Goal: Task Accomplishment & Management: Manage account settings

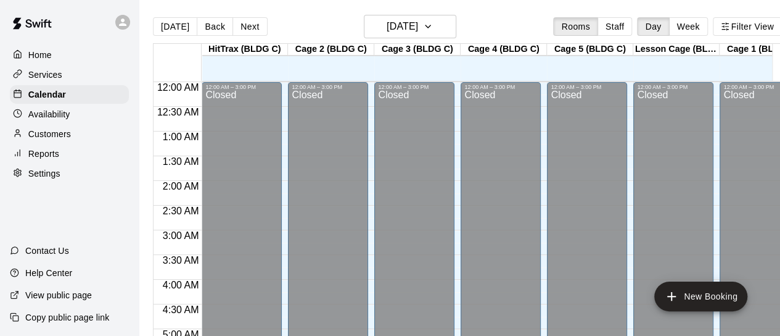
scroll to position [648, 0]
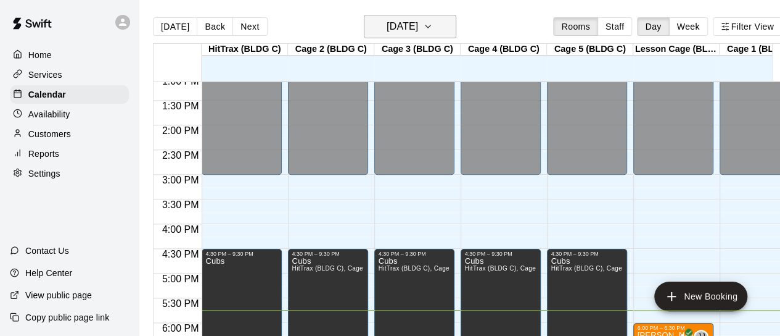
click at [406, 25] on h6 "Thursday Oct 09" at bounding box center [402, 26] width 31 height 17
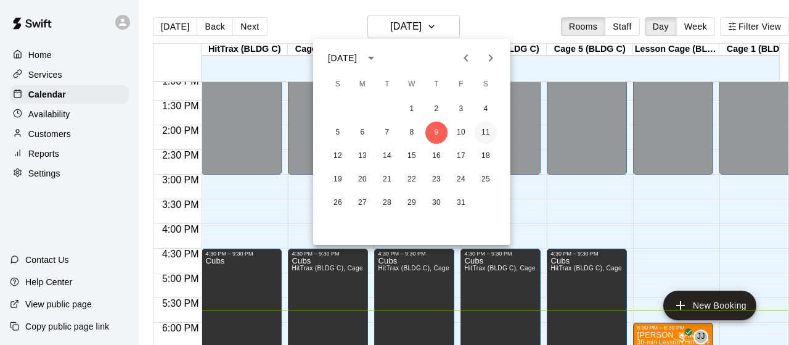
click at [485, 133] on button "11" at bounding box center [486, 133] width 22 height 22
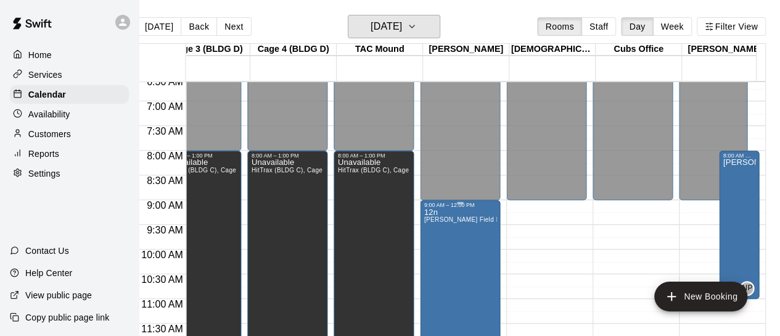
scroll to position [327, 888]
click at [728, 199] on div "Righter RD" at bounding box center [739, 326] width 33 height 336
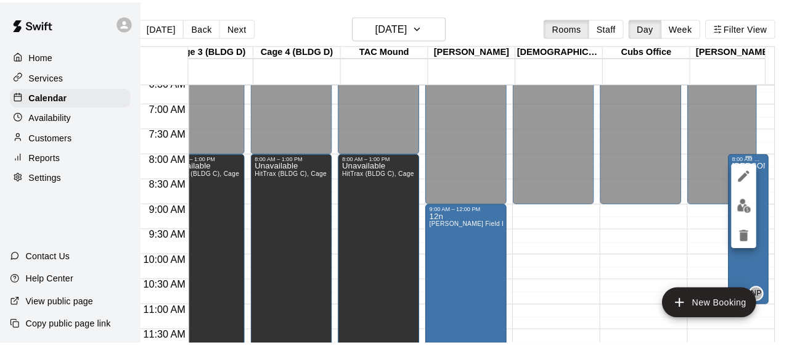
scroll to position [0, 14]
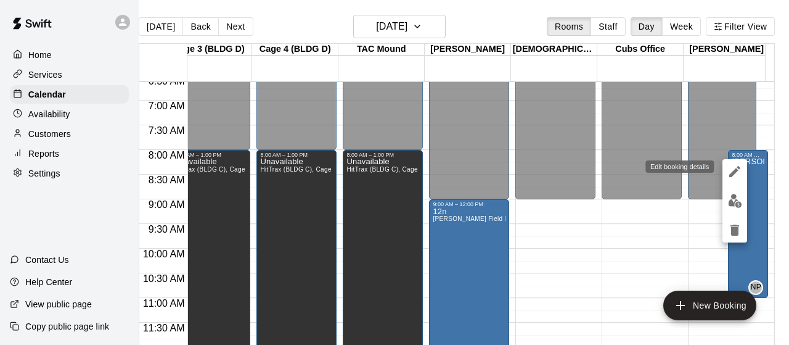
click at [732, 175] on icon "edit" at bounding box center [735, 171] width 11 height 11
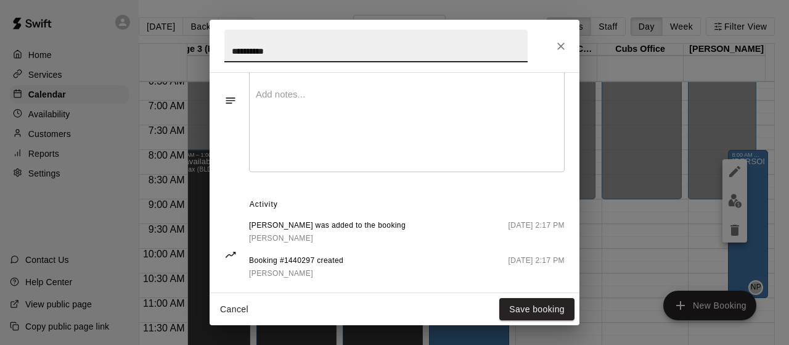
scroll to position [439, 0]
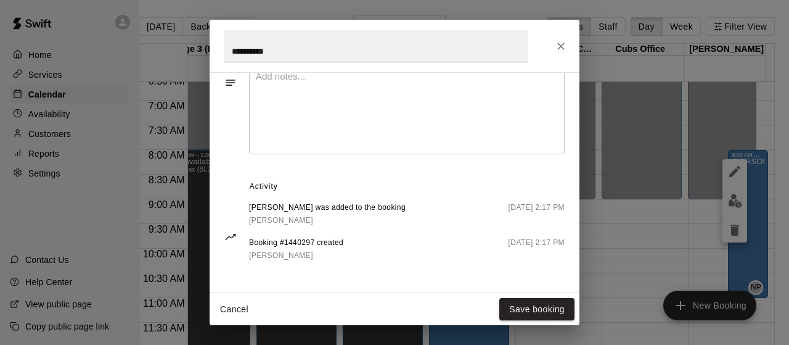
click at [270, 220] on span "Nish Patel" at bounding box center [281, 220] width 64 height 9
click at [564, 40] on icon "Close" at bounding box center [561, 46] width 12 height 12
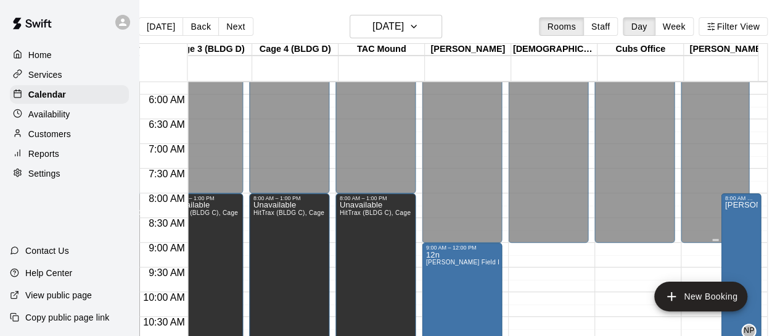
scroll to position [328, 888]
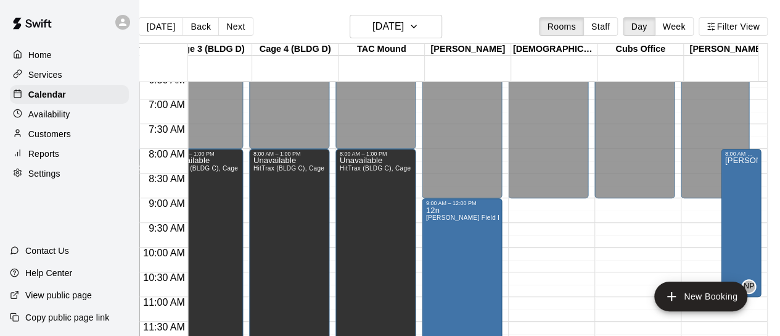
click at [750, 281] on div "New Booking" at bounding box center [700, 296] width 103 height 30
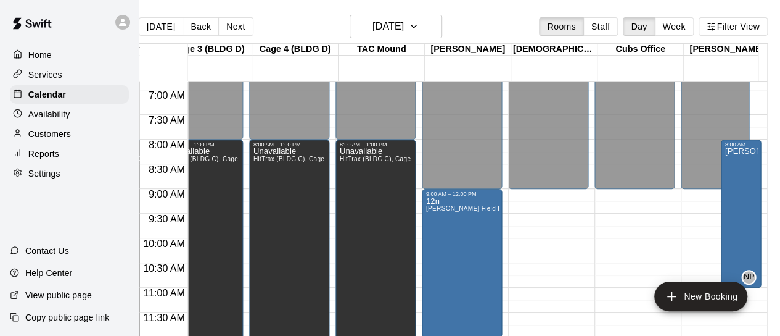
scroll to position [337, 888]
